Goal: Transaction & Acquisition: Purchase product/service

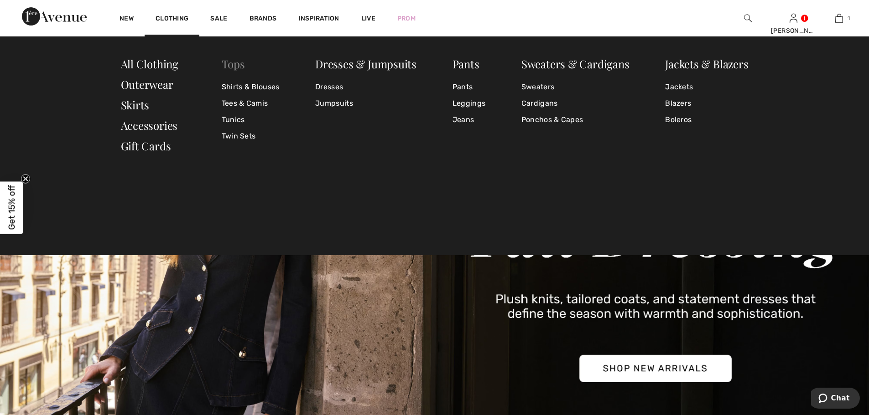
click at [231, 62] on link "Tops" at bounding box center [233, 64] width 23 height 15
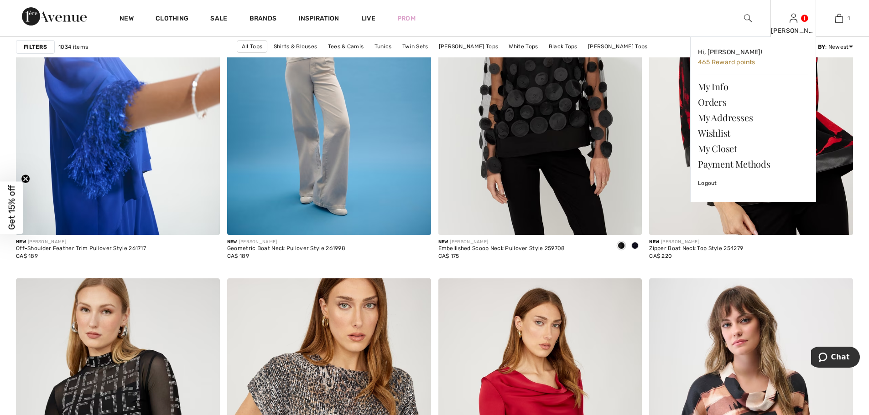
scroll to position [787, 0]
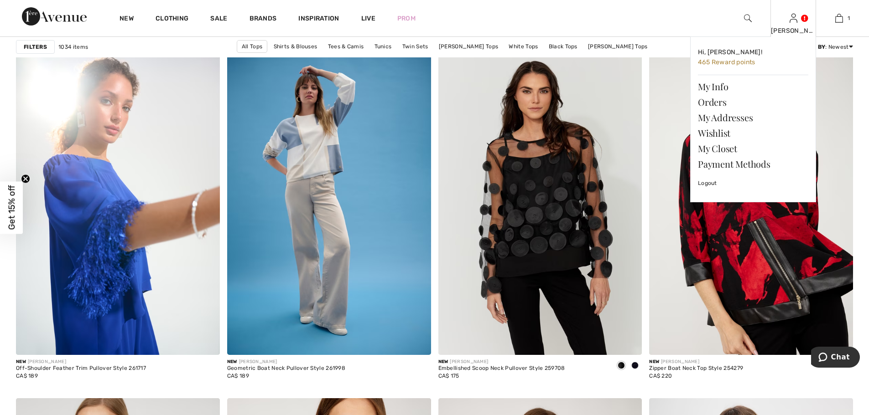
click at [798, 24] on div "Foucault Hi, Foucault! 465 Reward points My Info Orders My Addresses Wishlist M…" at bounding box center [793, 18] width 46 height 36
click at [784, 24] on div "Foucault Hi, Foucault! 465 Reward points My Info Orders My Addresses Wishlist M…" at bounding box center [793, 18] width 46 height 36
click at [752, 54] on link "Hi, Foucault! 465 Reward points" at bounding box center [753, 57] width 110 height 27
click at [705, 52] on span "Hi, [PERSON_NAME]!" at bounding box center [730, 52] width 64 height 8
click at [701, 61] on span "465 Reward points" at bounding box center [726, 62] width 57 height 8
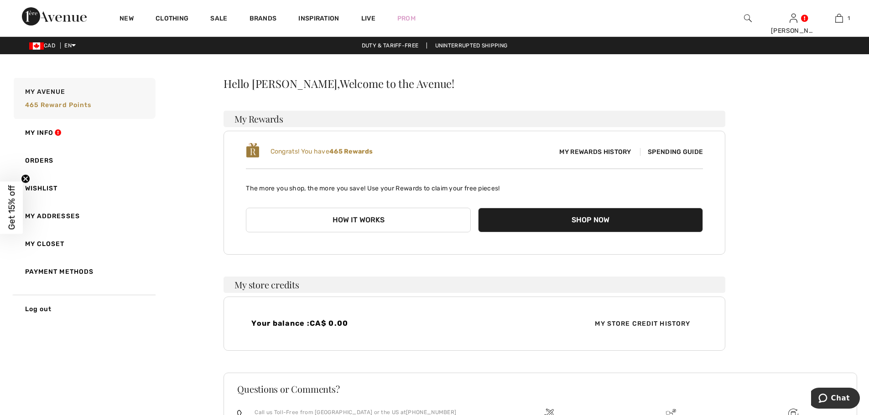
click at [661, 150] on span "Spending Guide" at bounding box center [671, 152] width 63 height 8
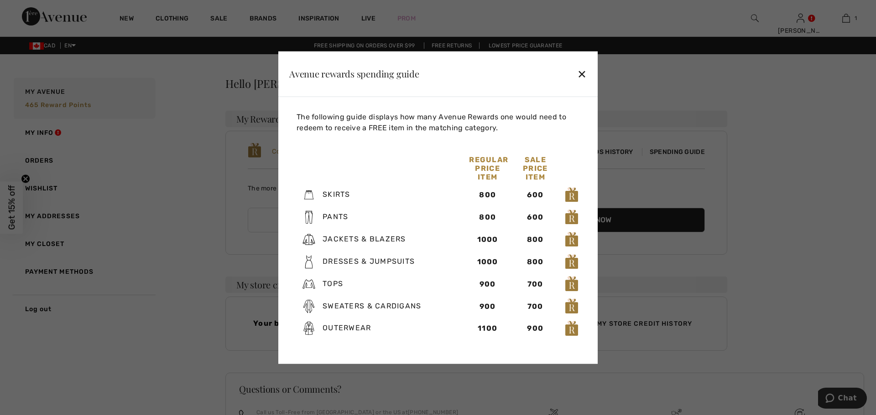
click at [580, 70] on div "✕" at bounding box center [582, 73] width 10 height 19
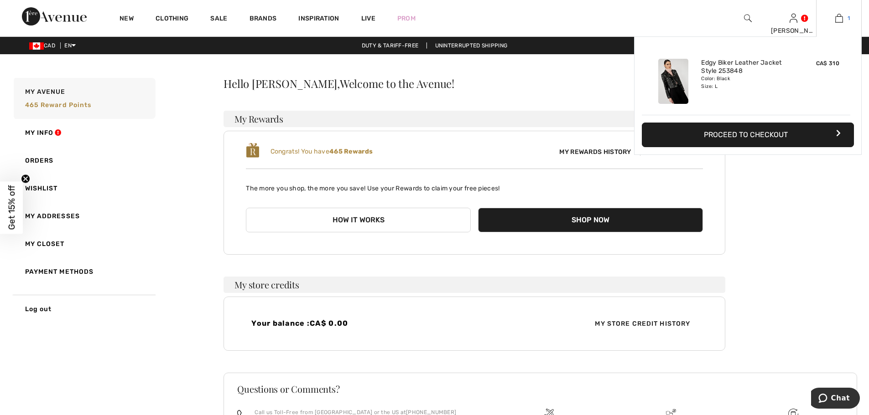
click at [835, 18] on img at bounding box center [839, 18] width 8 height 11
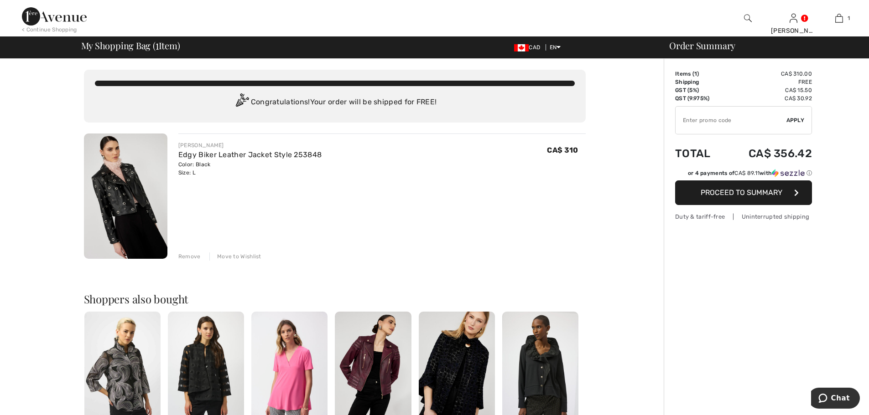
click at [139, 214] on img at bounding box center [125, 196] width 83 height 125
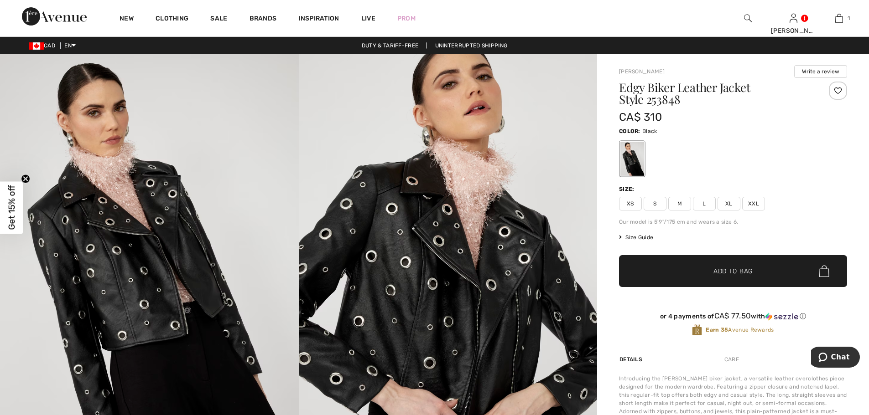
click at [682, 202] on span "M" at bounding box center [679, 204] width 23 height 14
click at [702, 270] on span "✔ Added to Bag" at bounding box center [719, 272] width 56 height 10
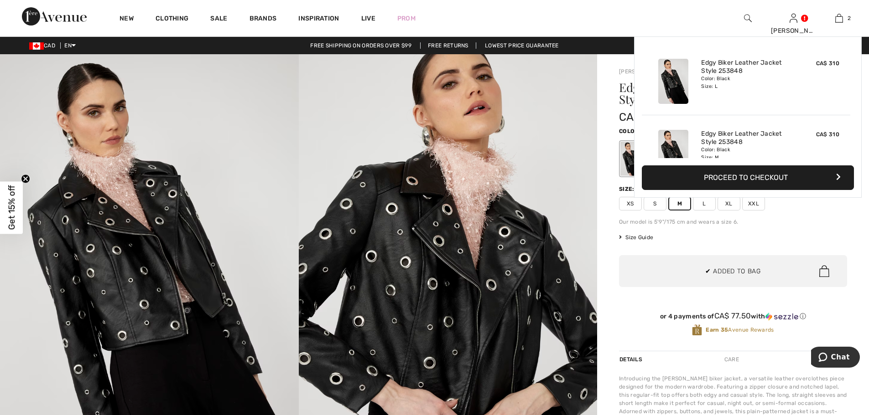
scroll to position [28, 0]
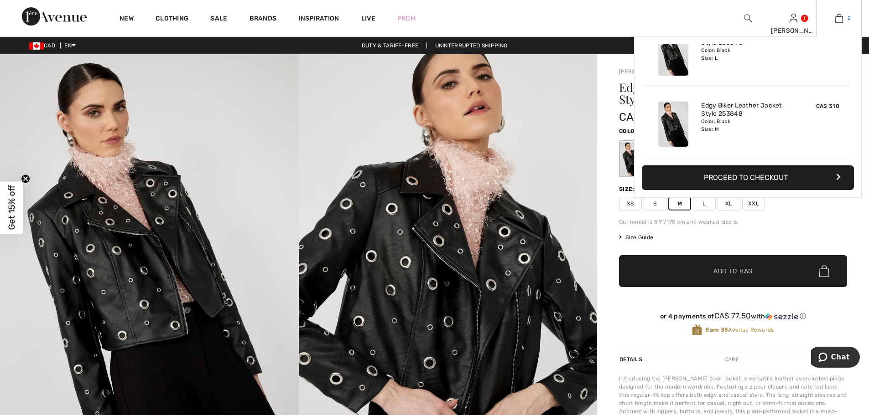
click at [848, 16] on span "2" at bounding box center [848, 18] width 3 height 8
click at [838, 21] on img at bounding box center [839, 18] width 8 height 11
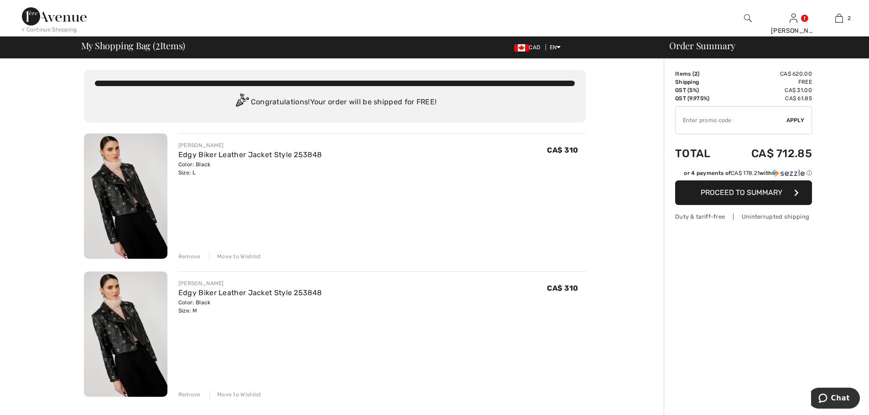
click at [188, 254] on div "Remove" at bounding box center [189, 257] width 22 height 8
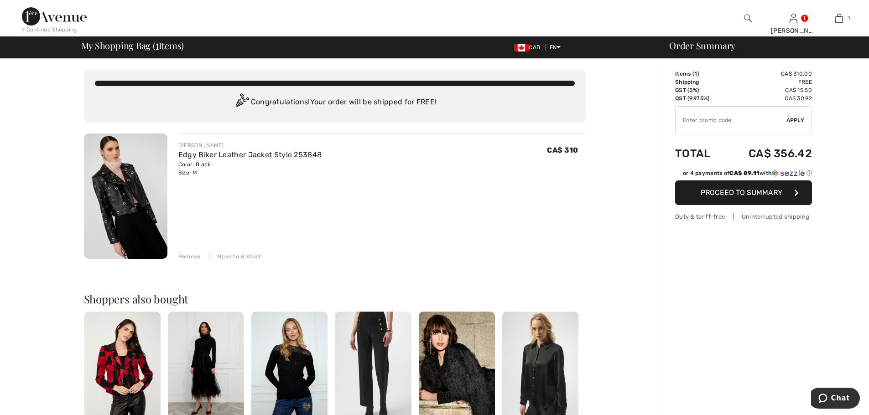
click at [139, 209] on img at bounding box center [125, 196] width 83 height 125
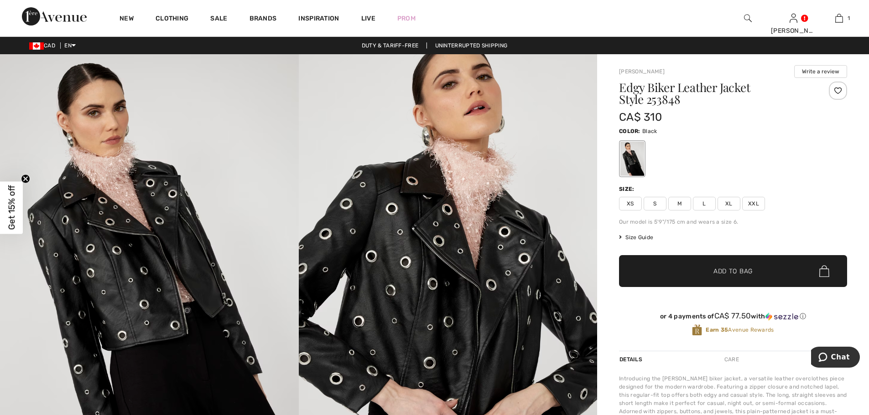
click at [631, 355] on div "Details" at bounding box center [632, 360] width 26 height 16
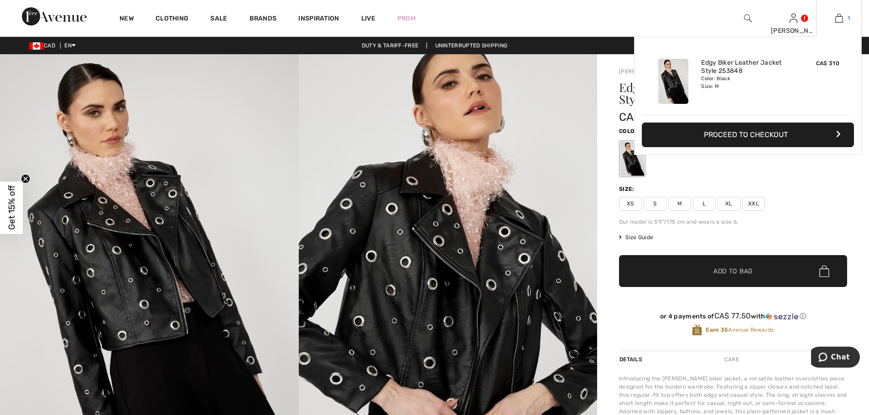
click at [834, 16] on link "1" at bounding box center [838, 18] width 45 height 11
click at [836, 16] on img at bounding box center [839, 18] width 8 height 11
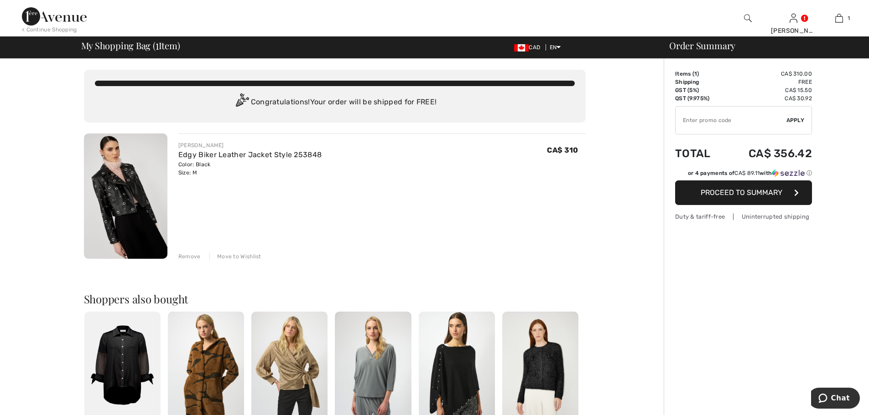
click at [707, 120] on input "TEXT" at bounding box center [730, 120] width 111 height 27
type input "GC005047951"
click at [734, 187] on button "Proceed to Summary" at bounding box center [743, 193] width 137 height 25
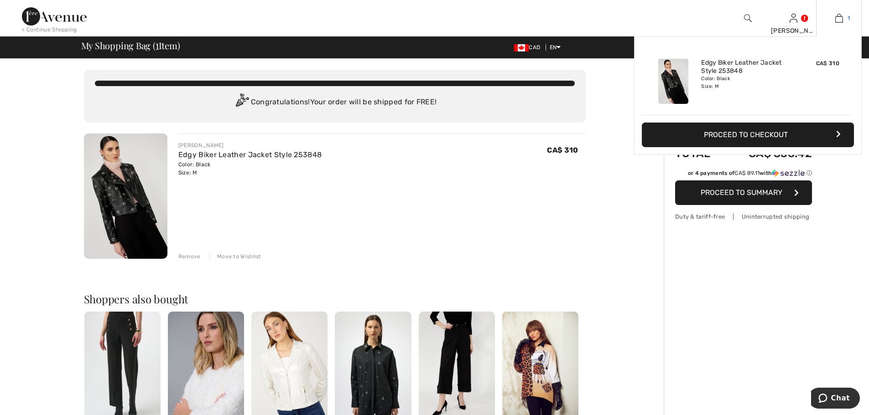
click at [838, 17] on img at bounding box center [839, 18] width 8 height 11
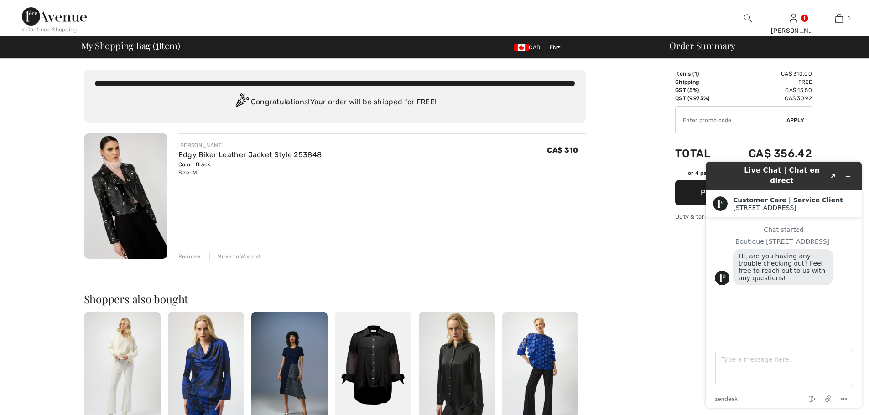
click at [629, 242] on div "You are only CA$ 0.00 away from FREE SHIPPING! Continue Shopping > Congratulati…" at bounding box center [334, 353] width 658 height 589
click at [694, 305] on div "Order Summary Details Items ( 1 ) CA$ 310.00 Promo code CA$ 0.00 Shipping Free …" at bounding box center [765, 353] width 205 height 589
click at [847, 173] on icon "Minimize widget" at bounding box center [847, 176] width 6 height 6
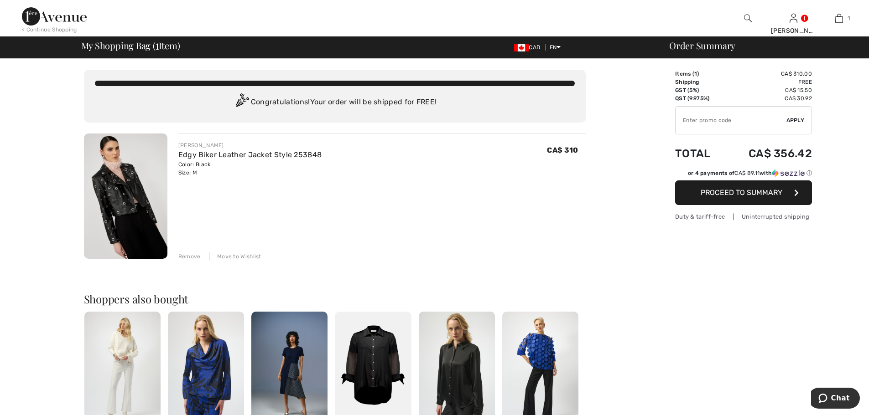
click at [710, 122] on input "TEXT" at bounding box center [730, 120] width 111 height 27
type input "GC005047951"
click at [792, 119] on span "Apply" at bounding box center [795, 120] width 18 height 8
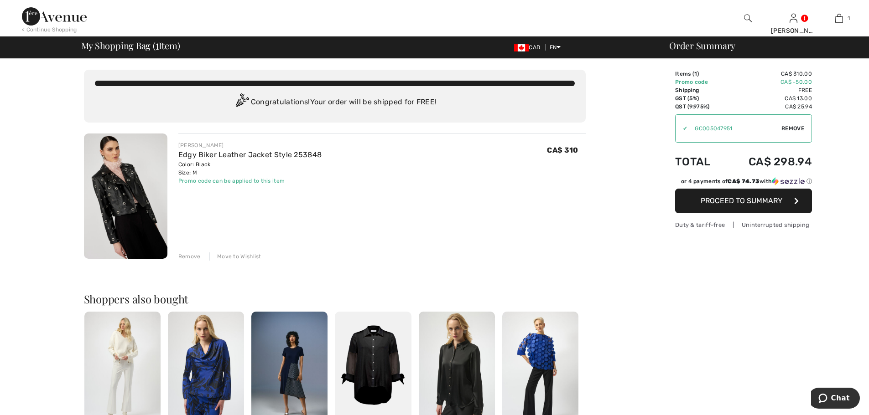
click at [777, 195] on button "Proceed to Summary" at bounding box center [743, 201] width 137 height 25
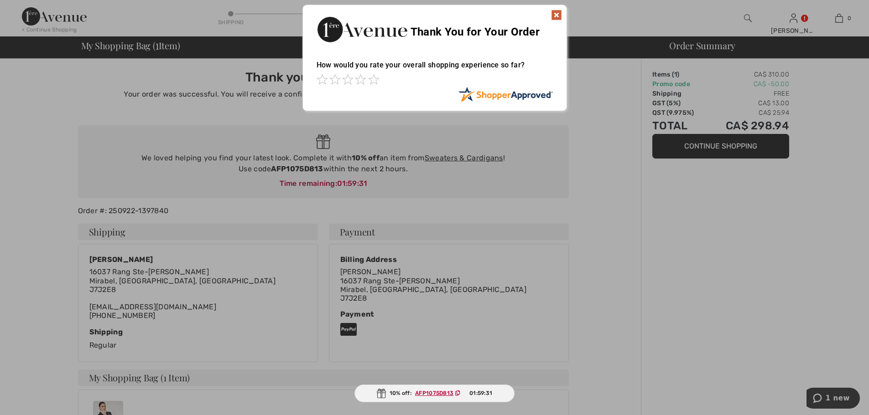
click at [554, 16] on img at bounding box center [556, 15] width 11 height 11
